Goal: Navigation & Orientation: Understand site structure

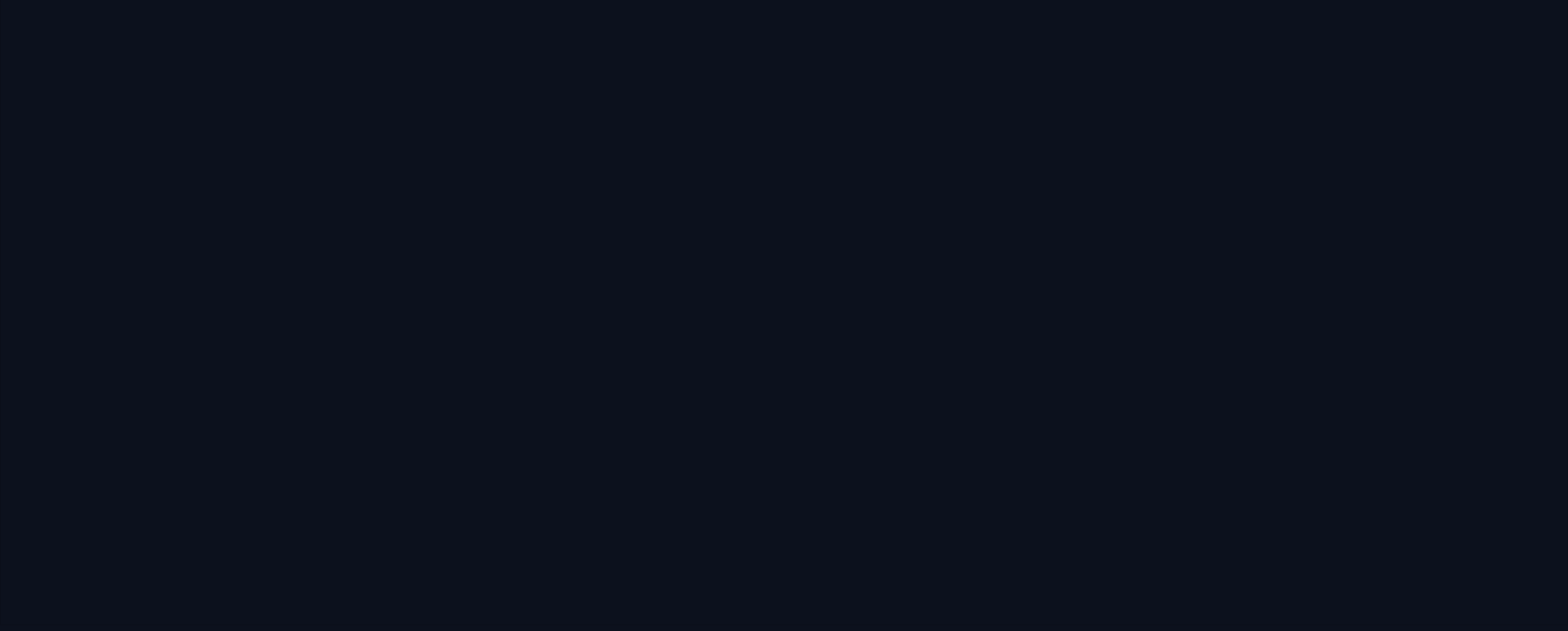
scroll to position [20, 0]
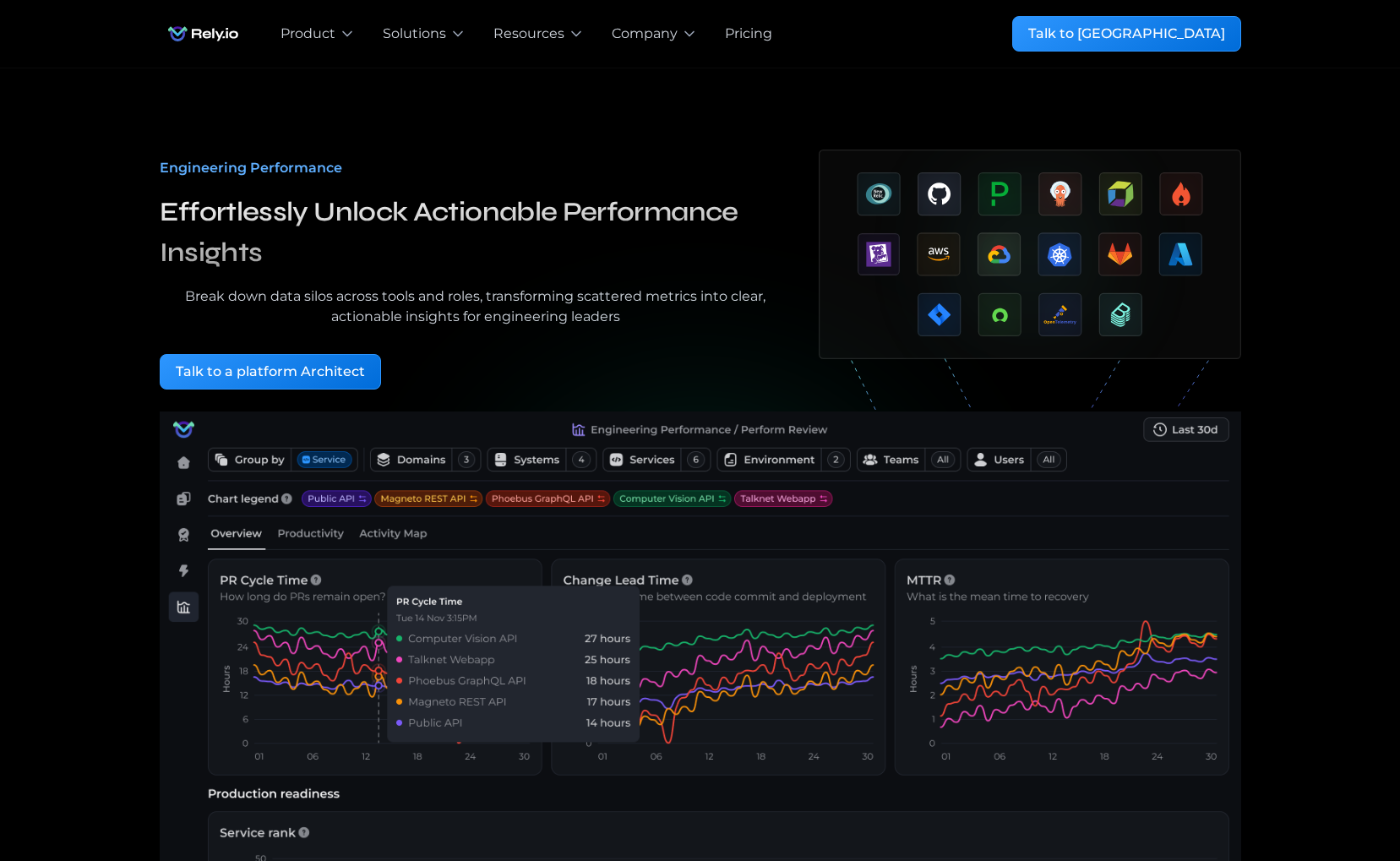
click at [425, 419] on img at bounding box center [701, 772] width 1082 height 721
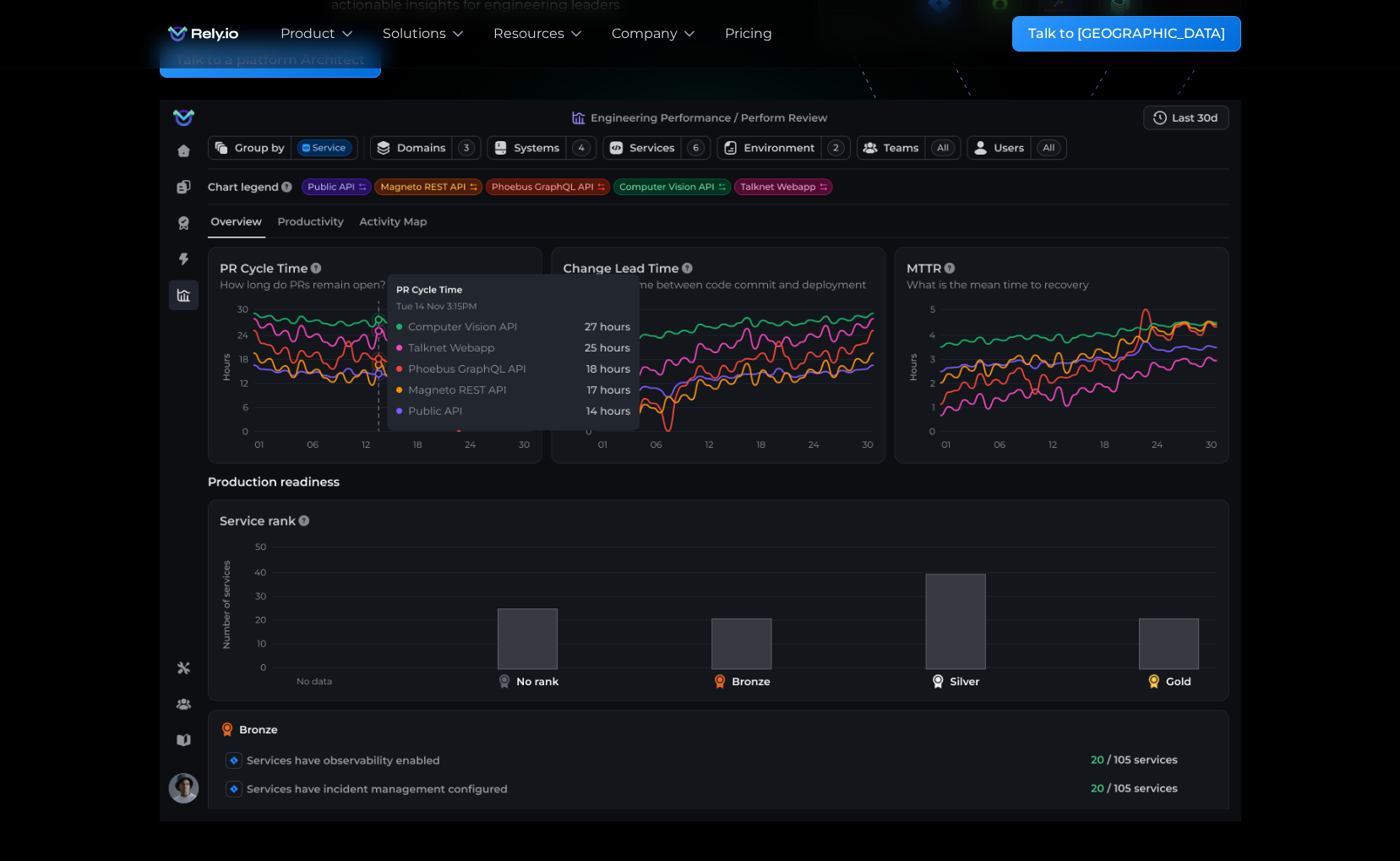
scroll to position [318, 0]
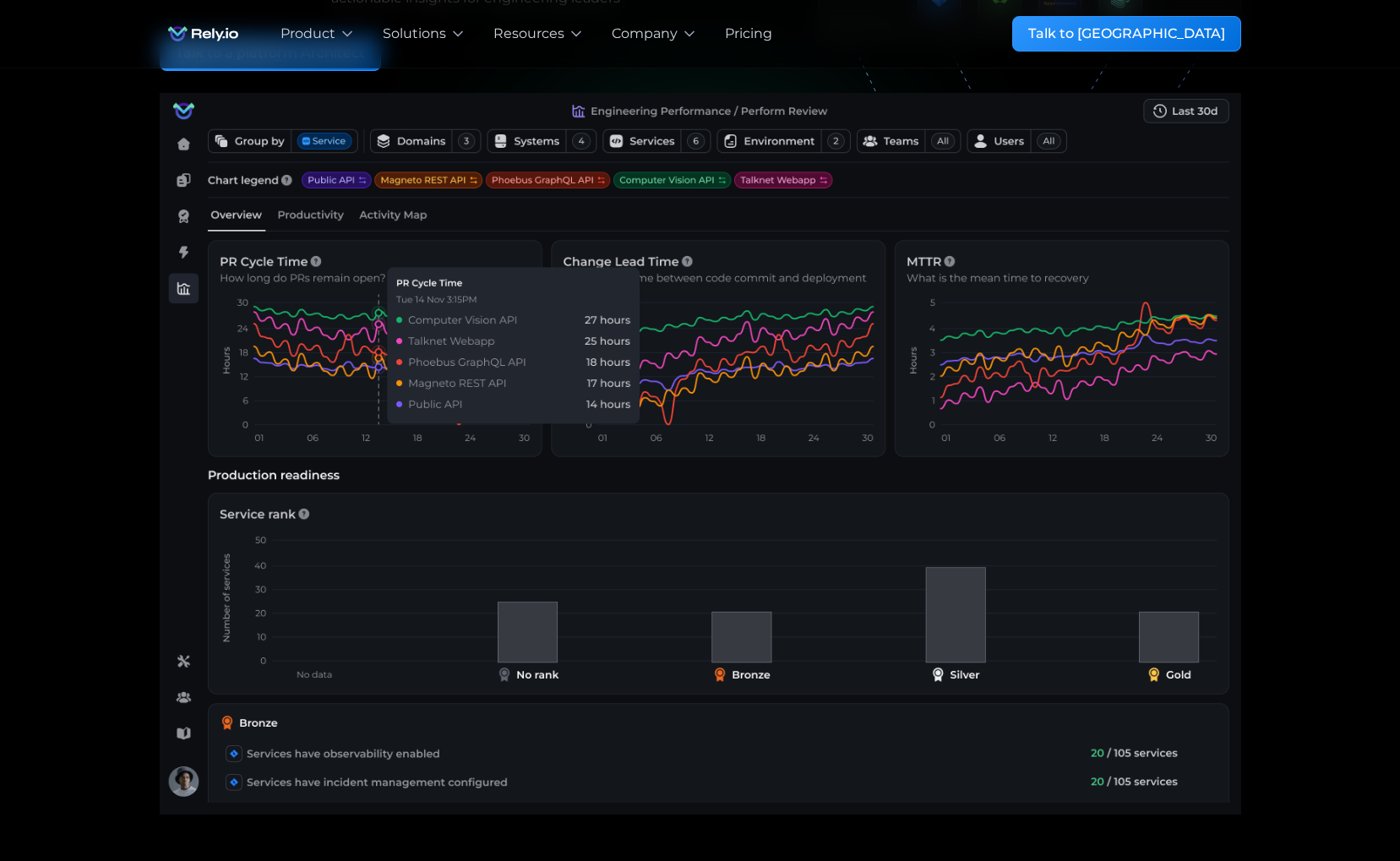
click at [411, 575] on img at bounding box center [701, 454] width 1082 height 721
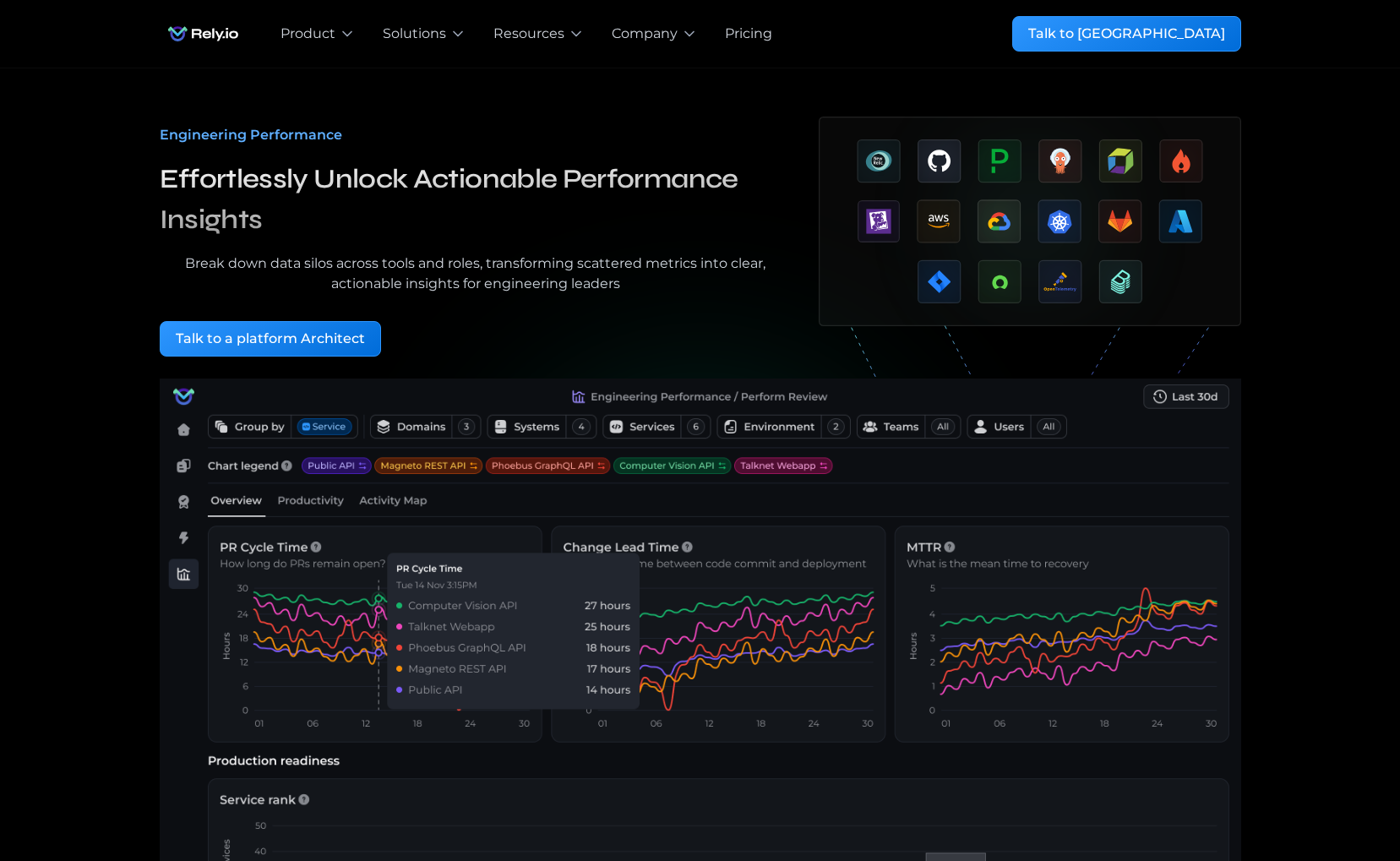
scroll to position [39, 0]
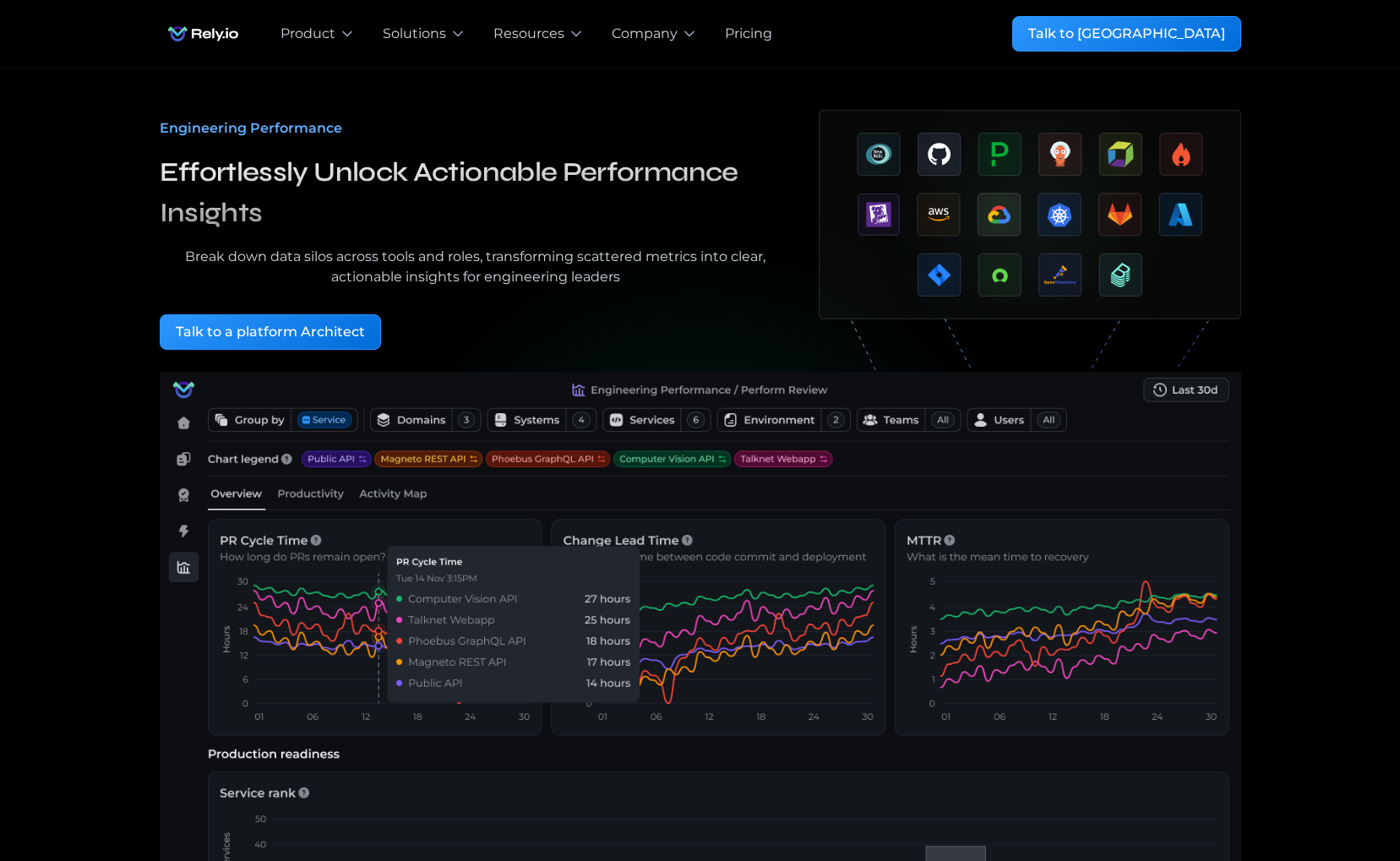
click at [318, 496] on img at bounding box center [701, 732] width 1082 height 721
click at [454, 498] on img at bounding box center [701, 732] width 1082 height 721
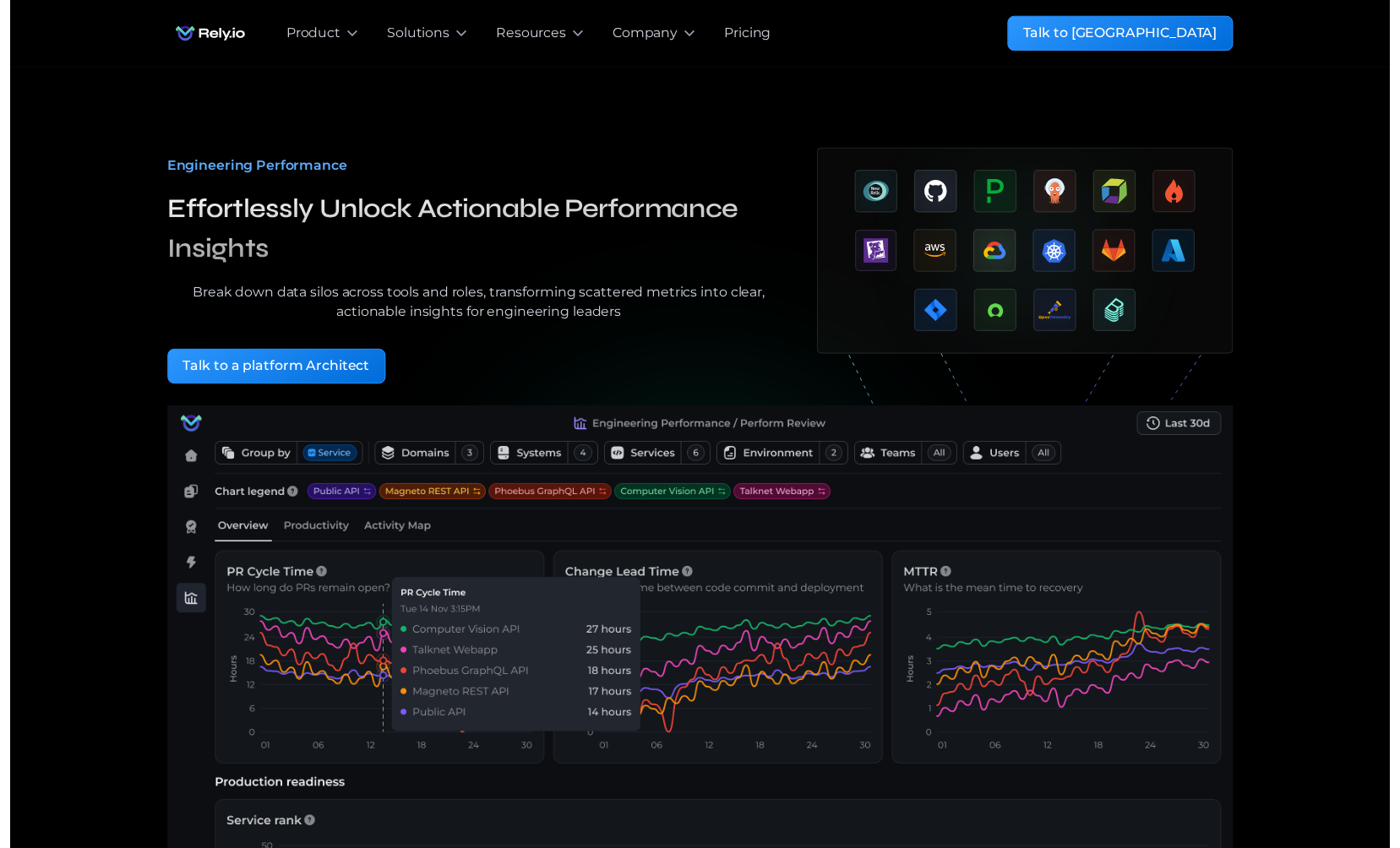
scroll to position [0, 0]
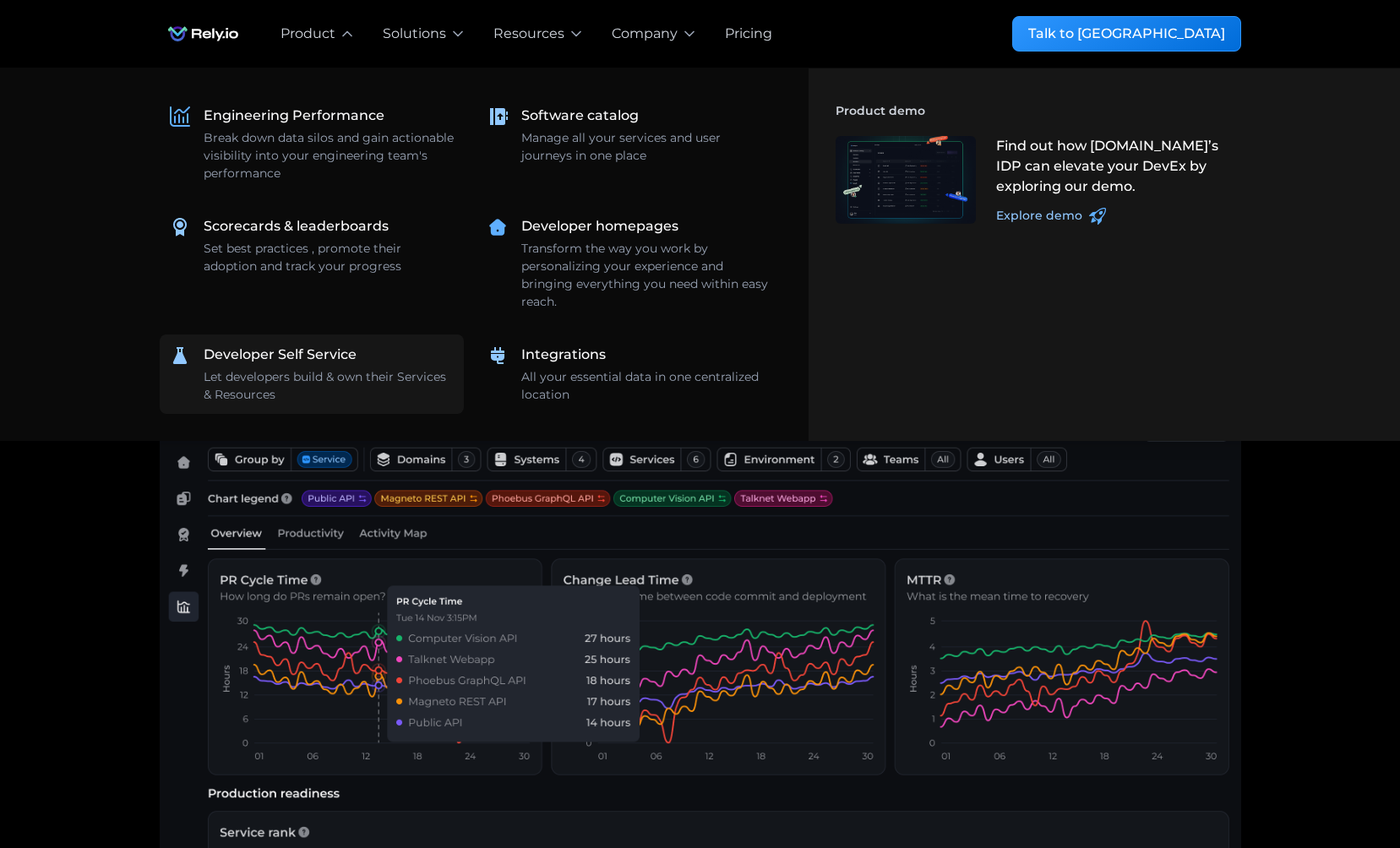
click at [298, 365] on div "Developer Self Service Let developers build & own their Services & Resources" at bounding box center [329, 374] width 250 height 59
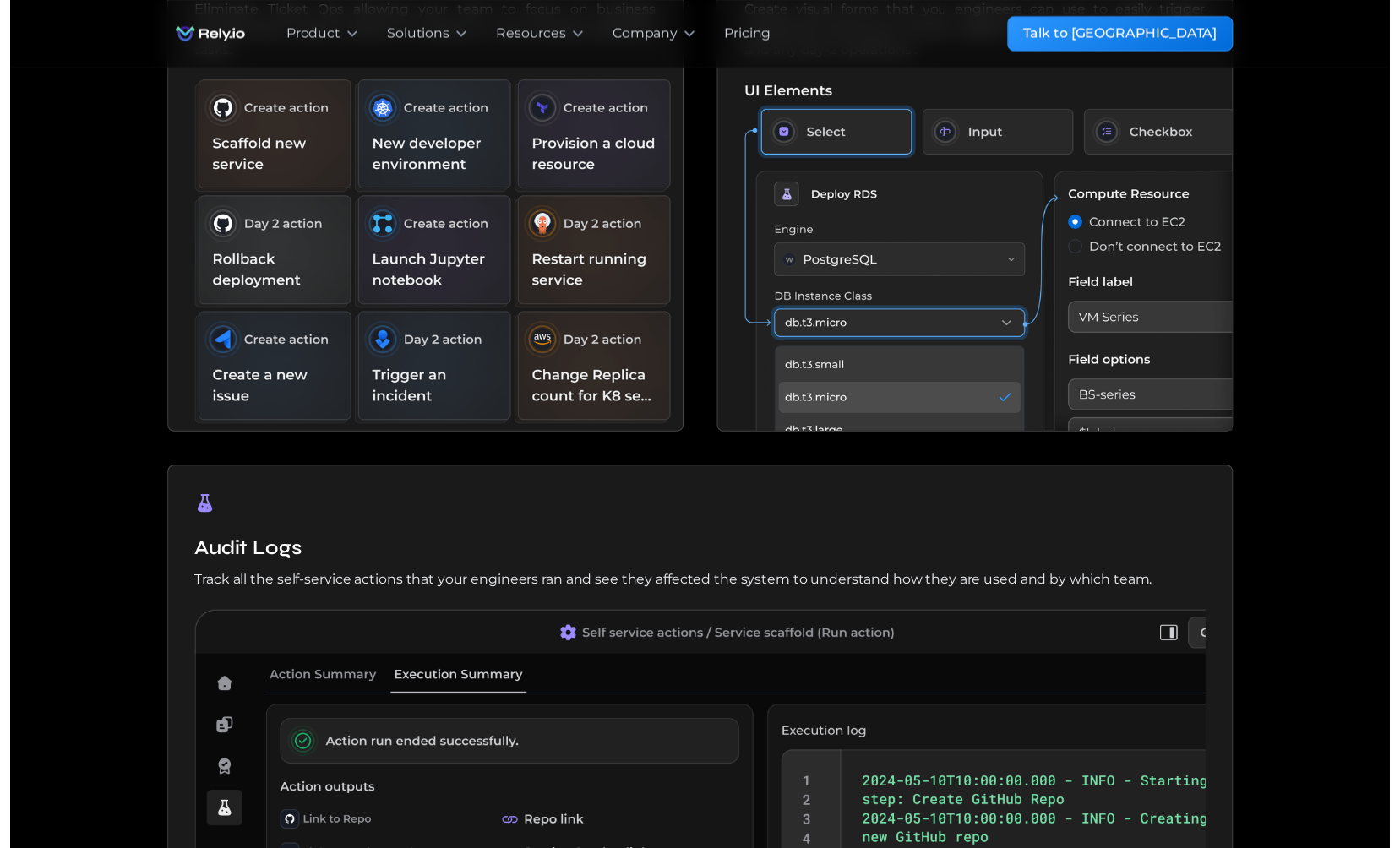
scroll to position [654, 0]
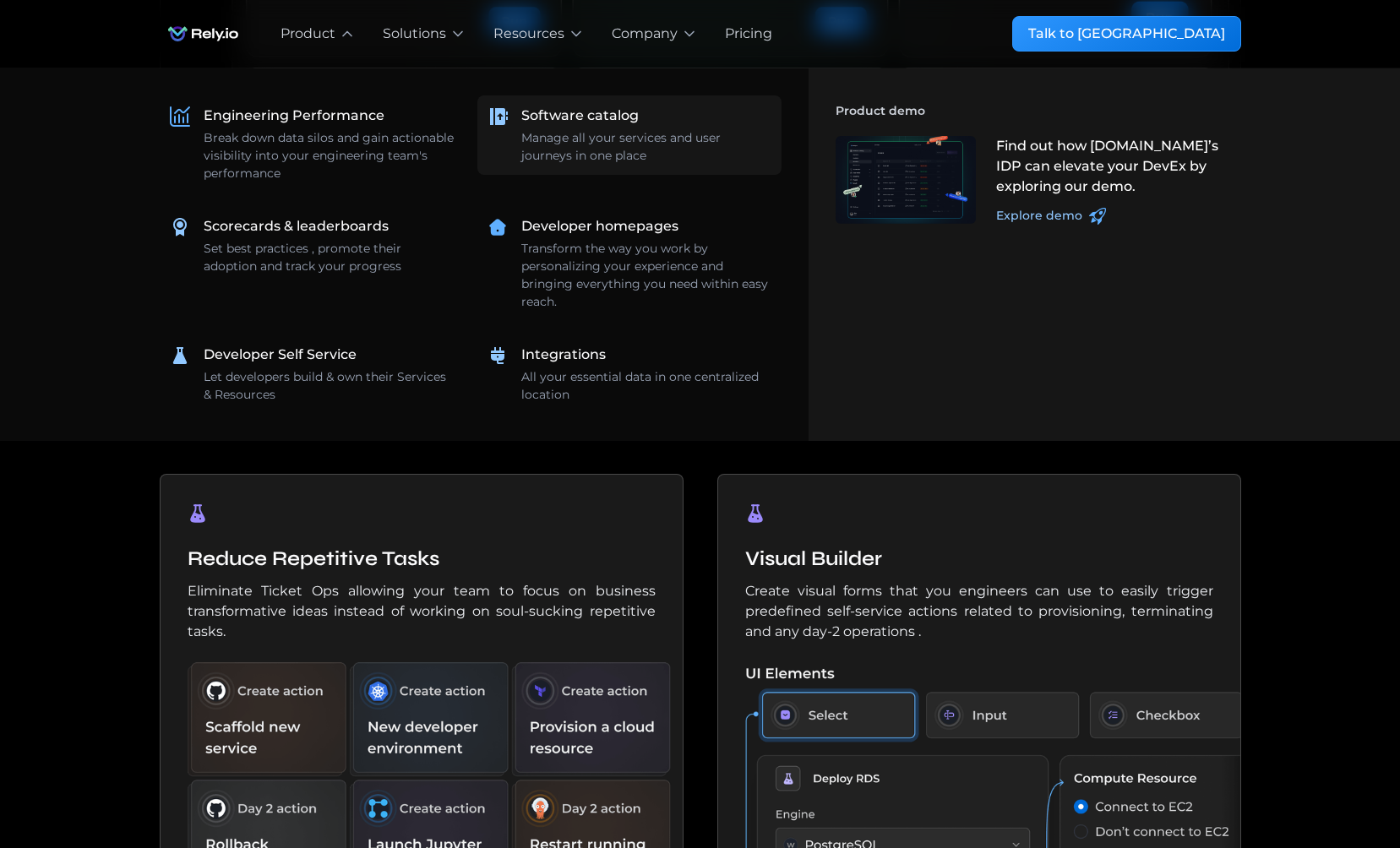
click at [614, 141] on div "Manage all your services and user journeys in one place" at bounding box center [646, 146] width 250 height 35
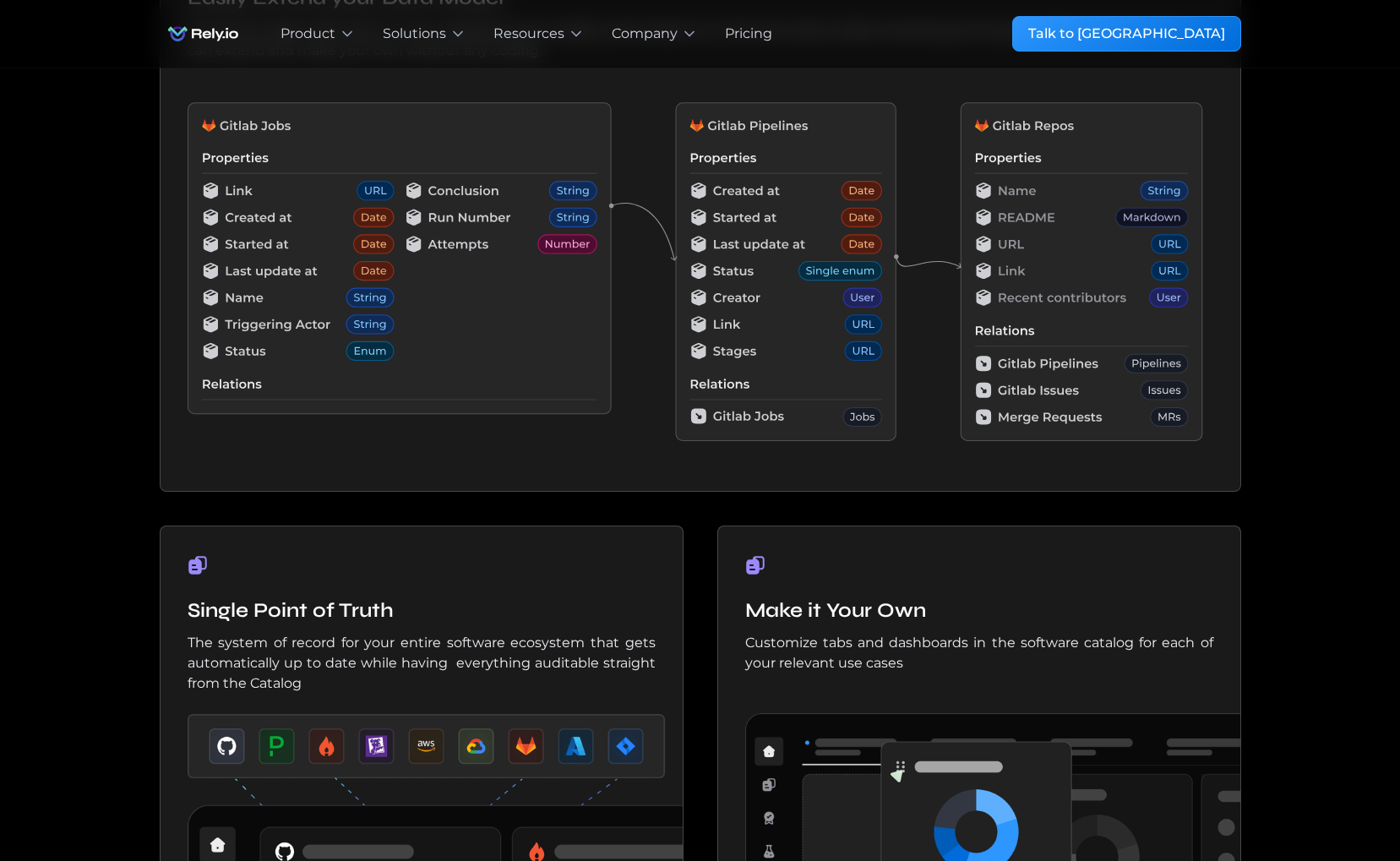
scroll to position [1752, 0]
